Goal: Task Accomplishment & Management: Manage account settings

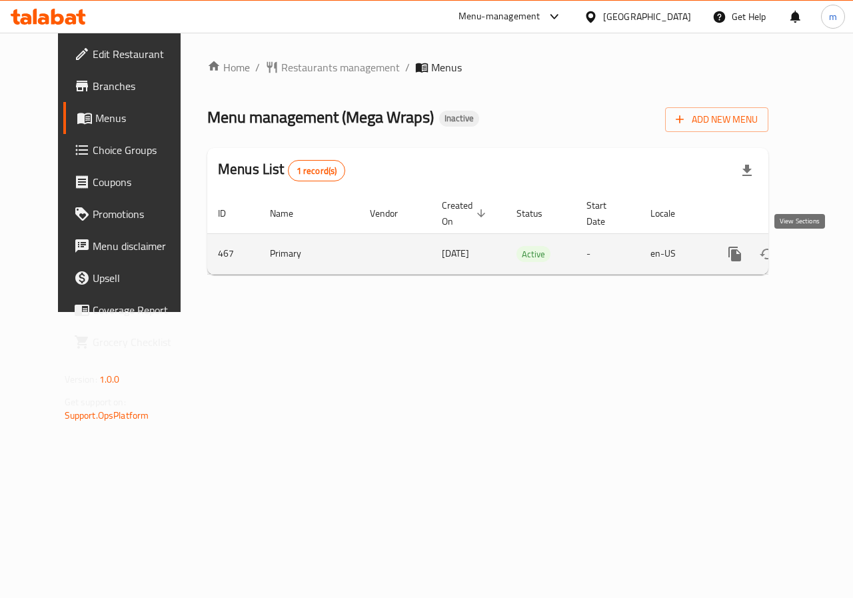
click at [823, 250] on icon "enhanced table" at bounding box center [831, 254] width 16 height 16
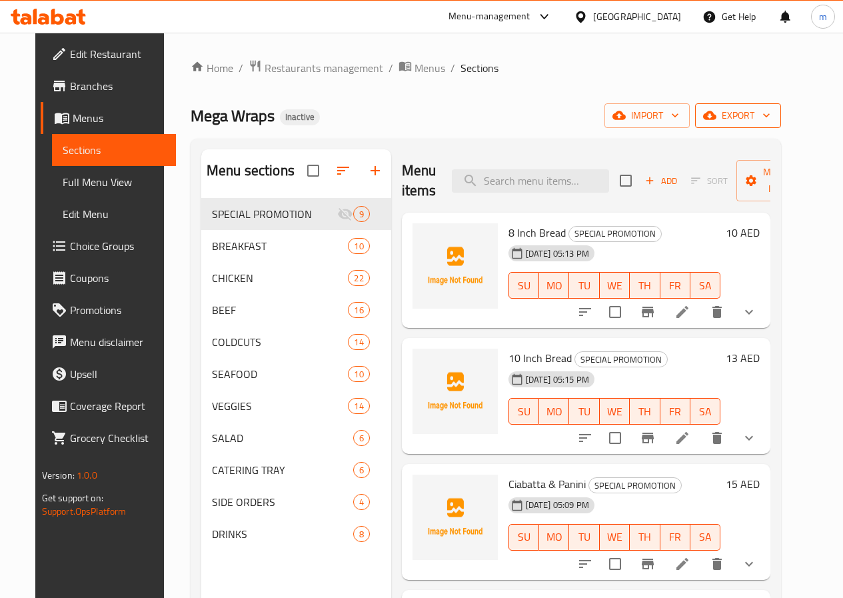
click at [770, 117] on span "export" at bounding box center [738, 115] width 65 height 17
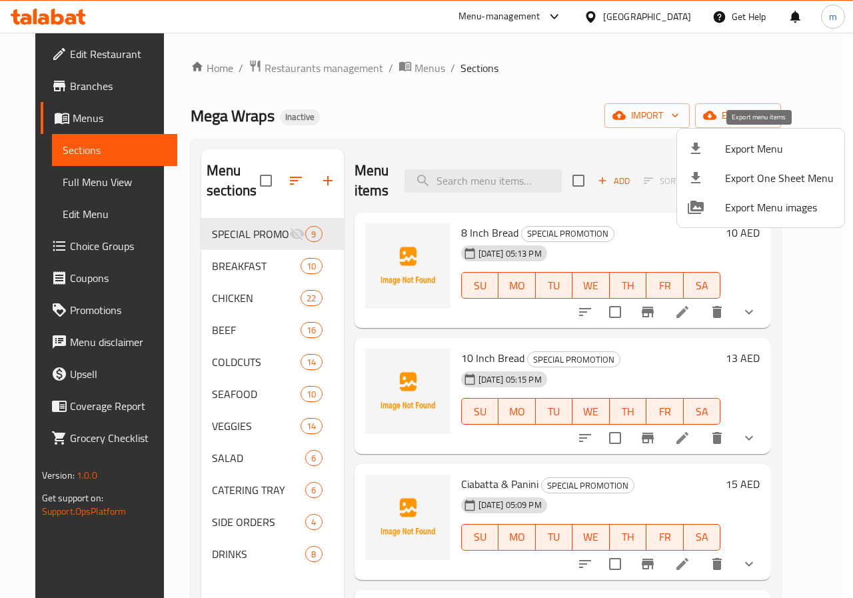
click at [727, 151] on span "Export Menu" at bounding box center [779, 149] width 109 height 16
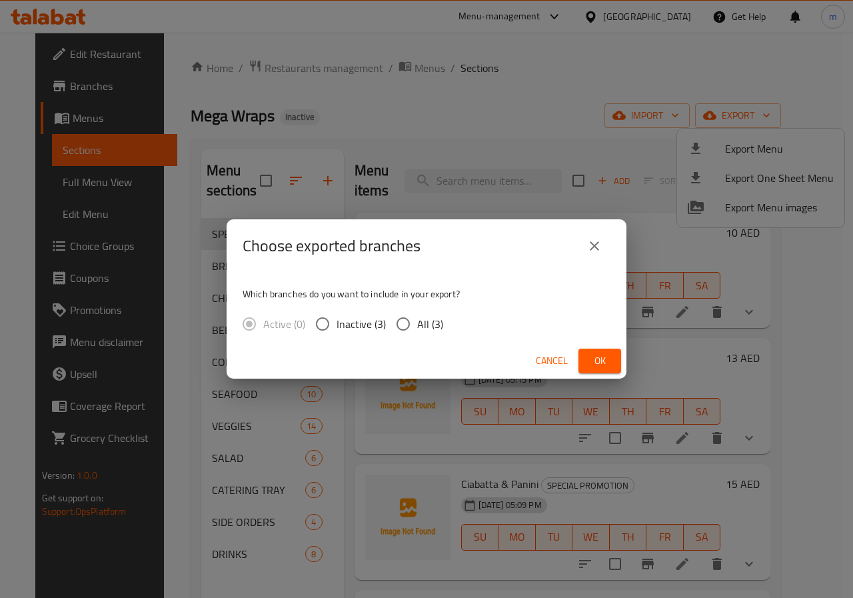
click at [404, 320] on input "All (3)" at bounding box center [403, 324] width 28 height 28
radio input "true"
click at [593, 359] on span "Ok" at bounding box center [599, 360] width 21 height 17
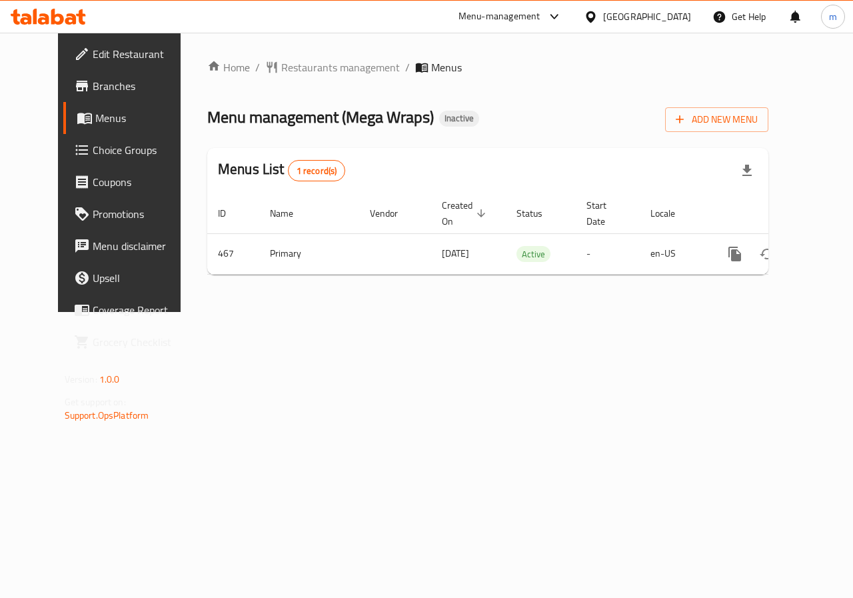
click at [93, 91] on span "Branches" at bounding box center [141, 86] width 97 height 16
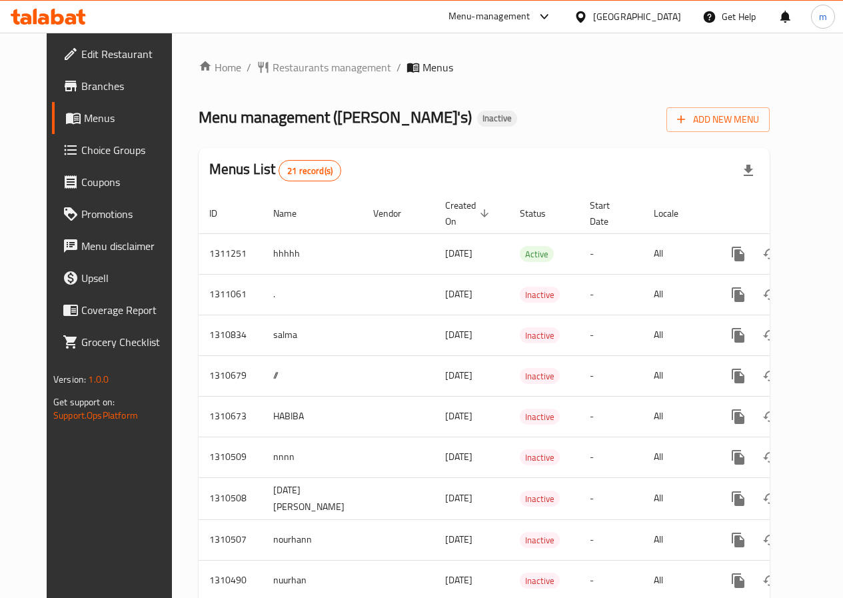
click at [77, 74] on link "Branches" at bounding box center [119, 86] width 135 height 32
click at [757, 123] on span "Add New Menu" at bounding box center [718, 119] width 82 height 17
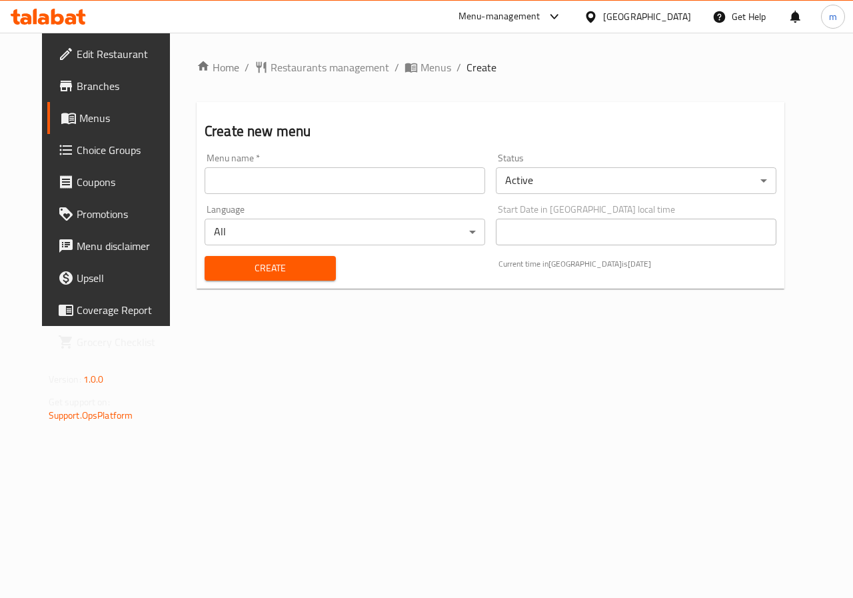
click at [408, 183] on input "text" at bounding box center [345, 180] width 281 height 27
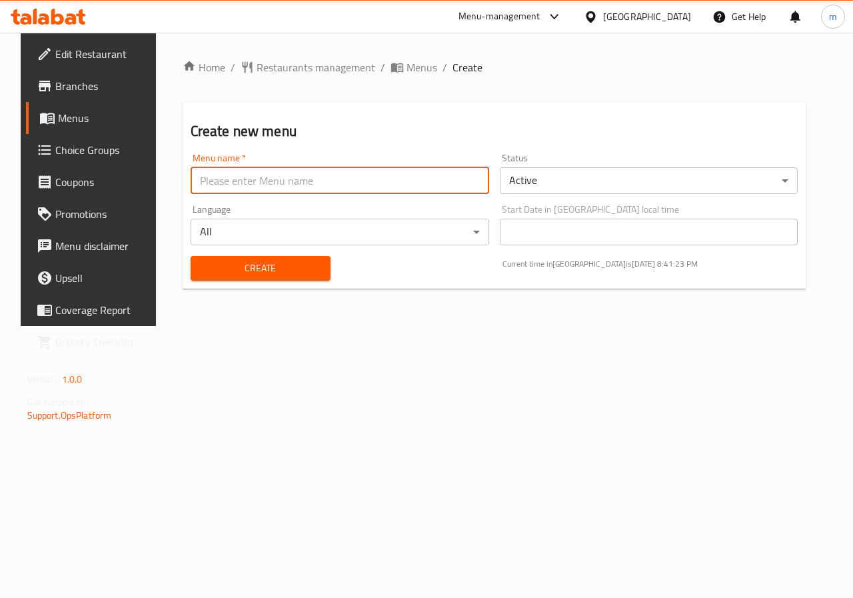
click at [355, 182] on input "text" at bounding box center [340, 180] width 298 height 27
type input "Marwan"
click at [292, 260] on span "Create" at bounding box center [260, 268] width 119 height 17
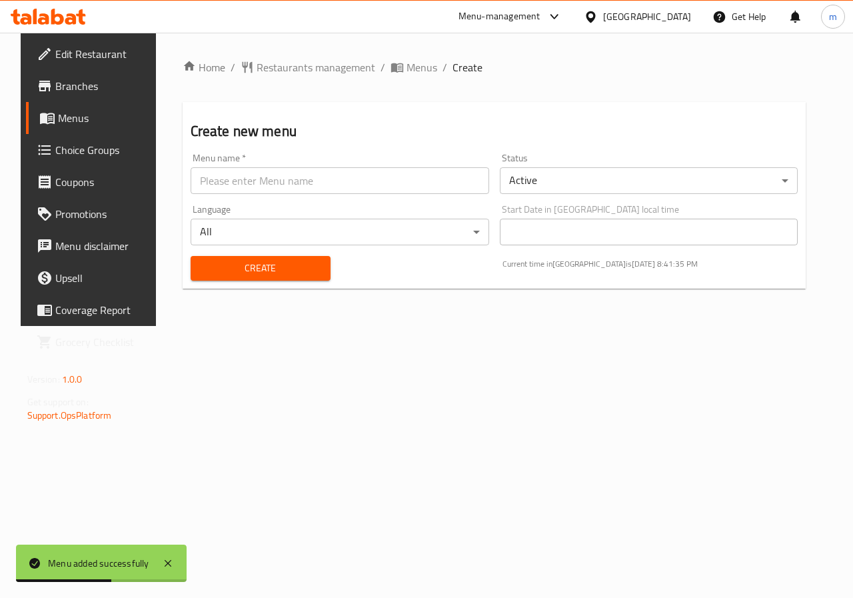
click at [55, 84] on span "Branches" at bounding box center [103, 86] width 97 height 16
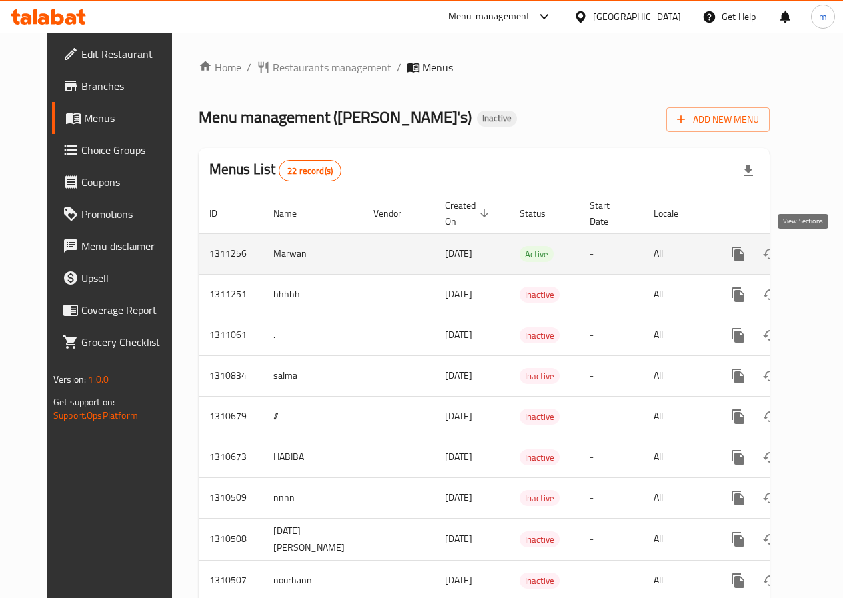
click at [826, 249] on icon "enhanced table" at bounding box center [834, 254] width 16 height 16
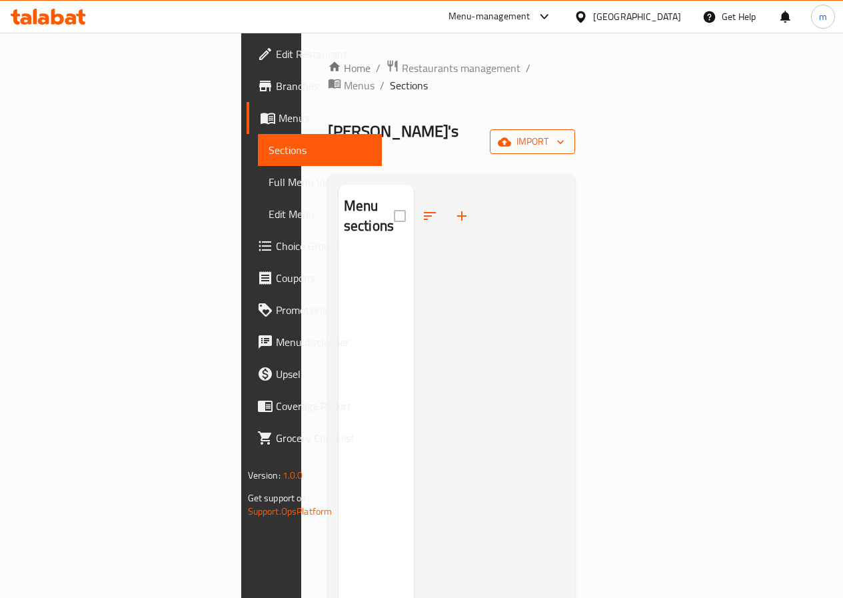
click at [564, 133] on span "import" at bounding box center [532, 141] width 64 height 17
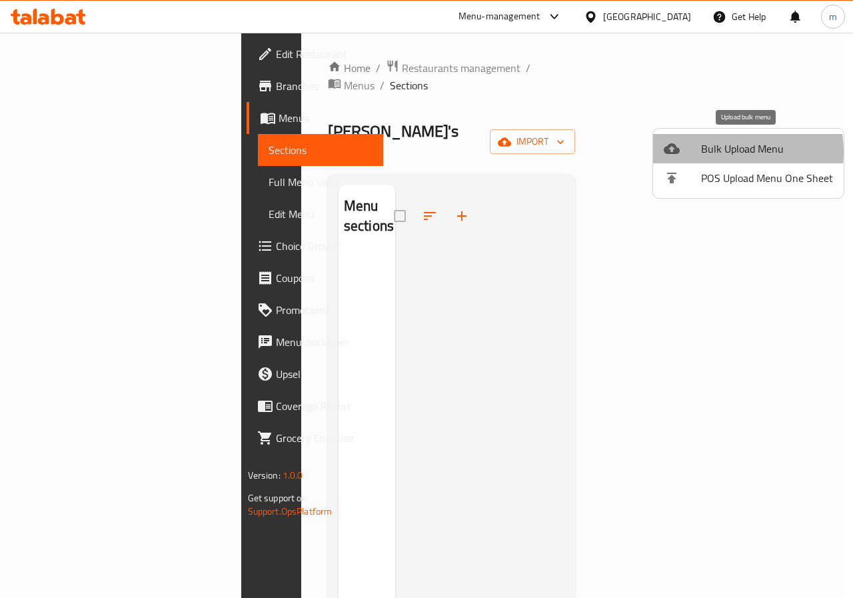
click at [726, 151] on span "Bulk Upload Menu" at bounding box center [767, 149] width 132 height 16
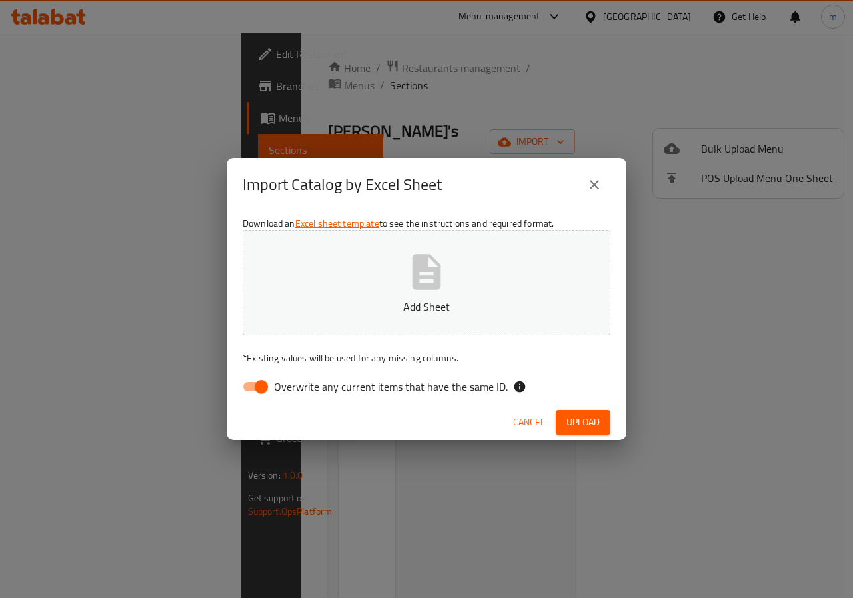
click at [256, 383] on input "Overwrite any current items that have the same ID." at bounding box center [261, 386] width 76 height 25
checkbox input "false"
click at [579, 424] on span "Upload" at bounding box center [582, 422] width 33 height 17
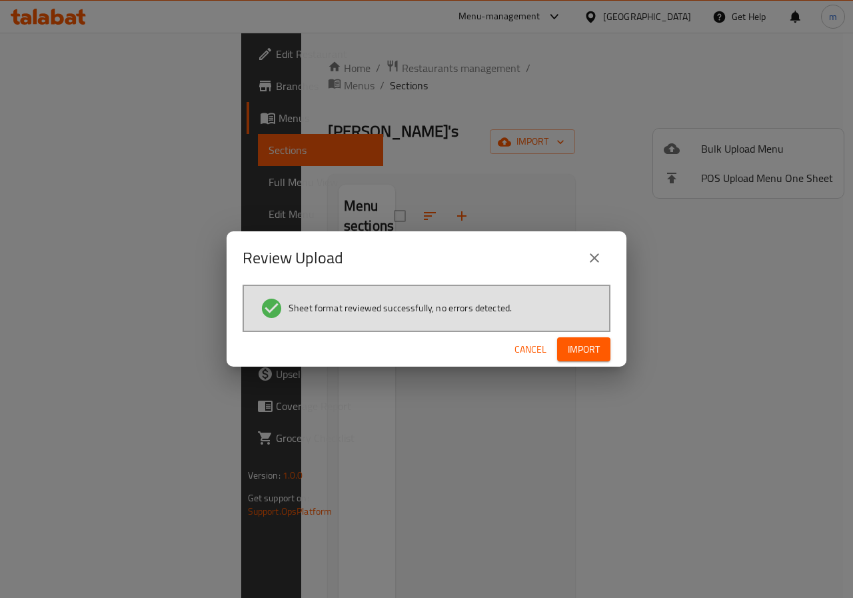
click at [568, 352] on span "Import" at bounding box center [584, 349] width 32 height 17
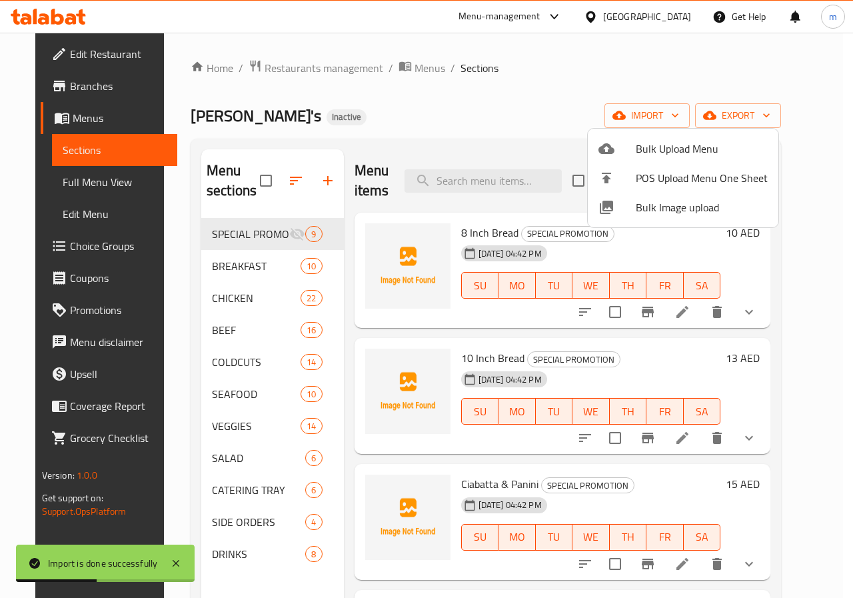
click at [70, 177] on div at bounding box center [426, 299] width 853 height 598
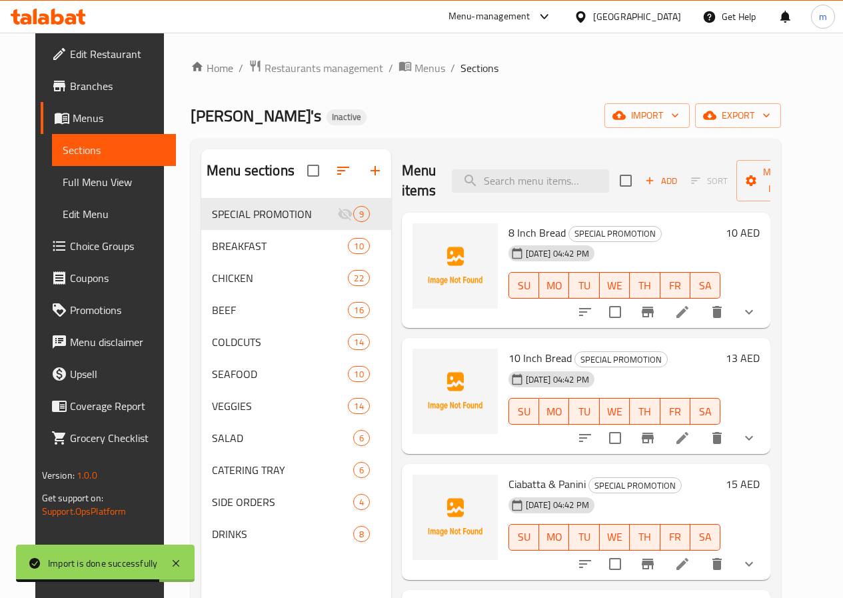
click at [84, 180] on span "Full Menu View" at bounding box center [114, 182] width 103 height 16
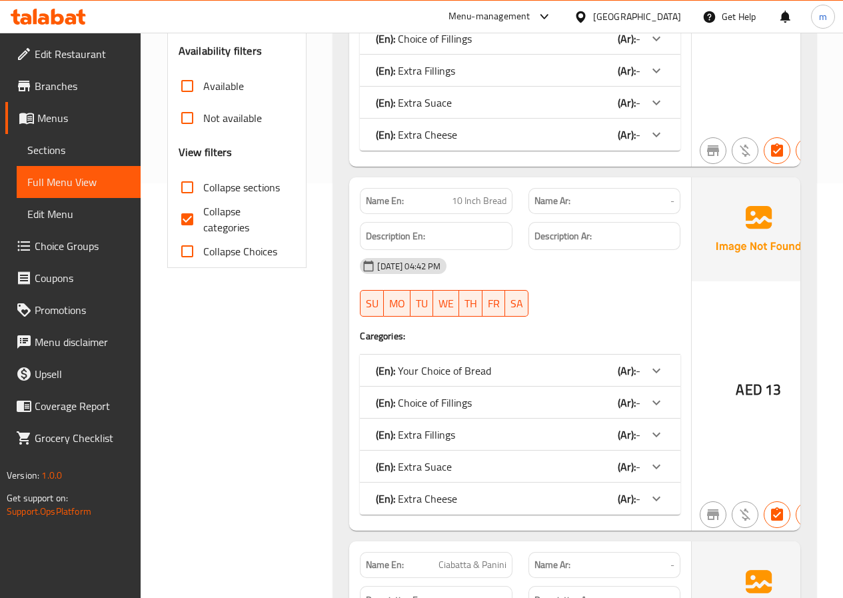
scroll to position [466, 0]
